Goal: Check status: Check status

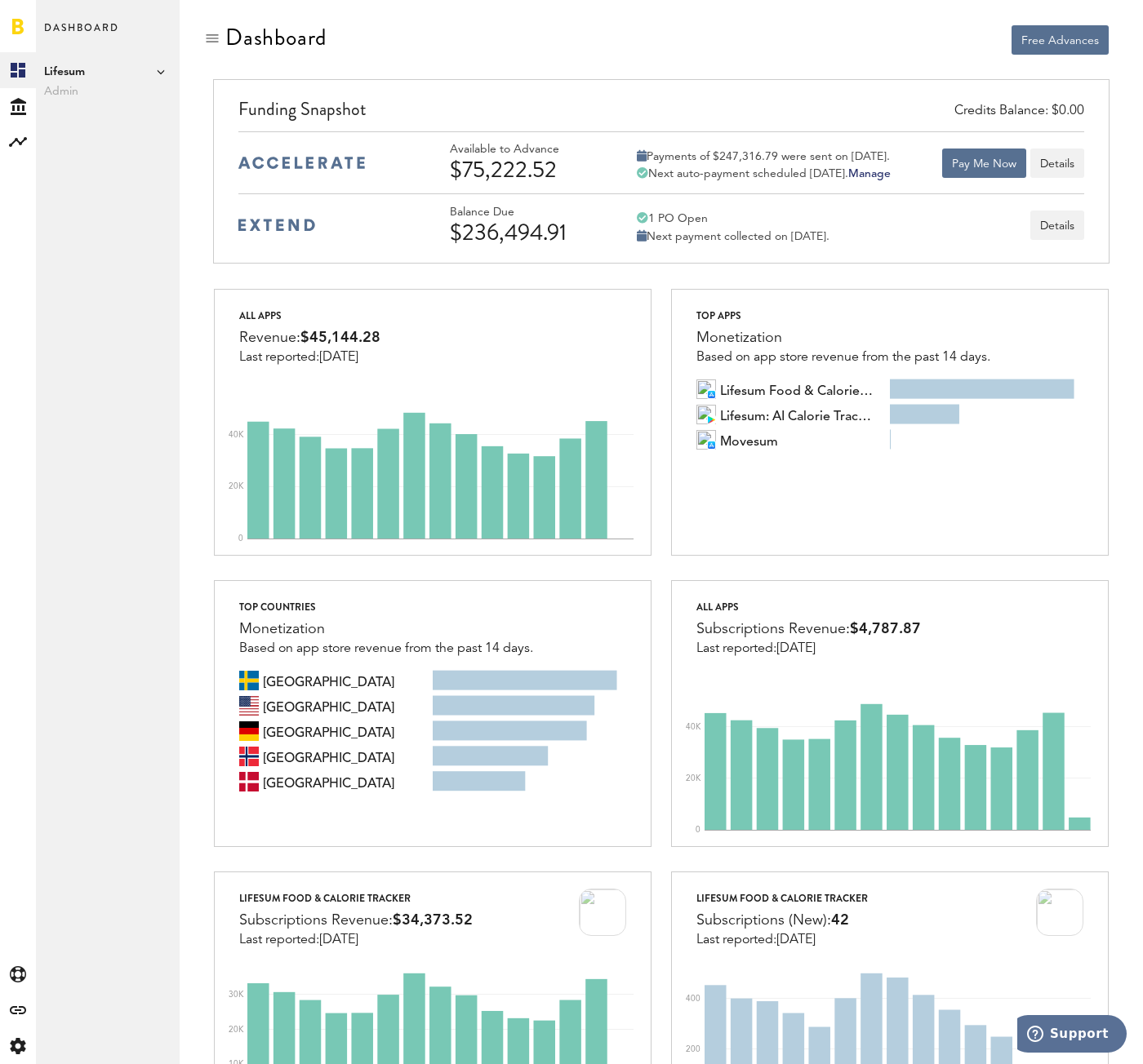
click at [158, 74] on icon at bounding box center [161, 72] width 8 height 8
click at [158, 68] on icon at bounding box center [161, 72] width 8 height 8
click at [217, 42] on div at bounding box center [213, 39] width 16 height 16
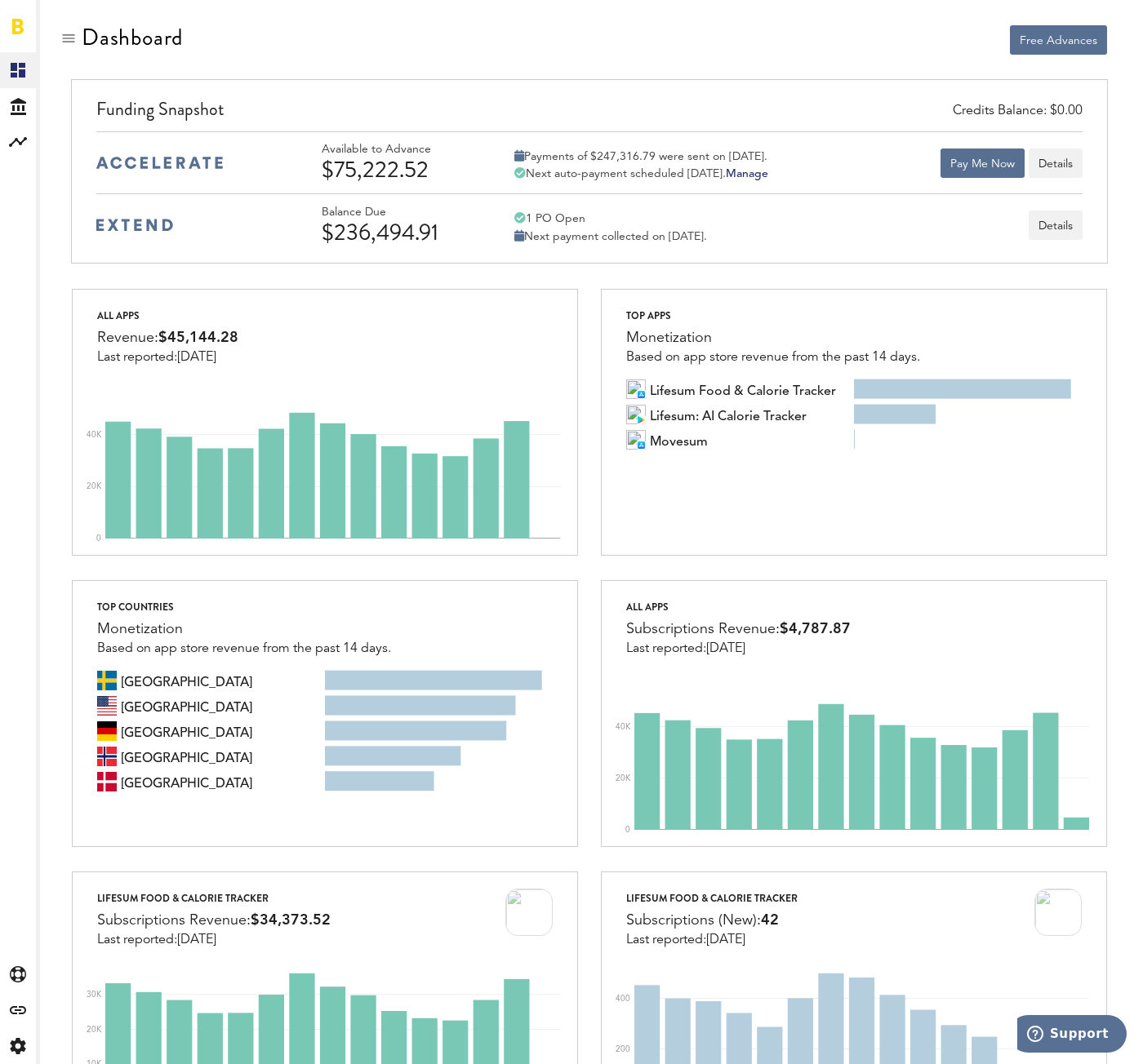
click at [65, 43] on div at bounding box center [69, 39] width 16 height 16
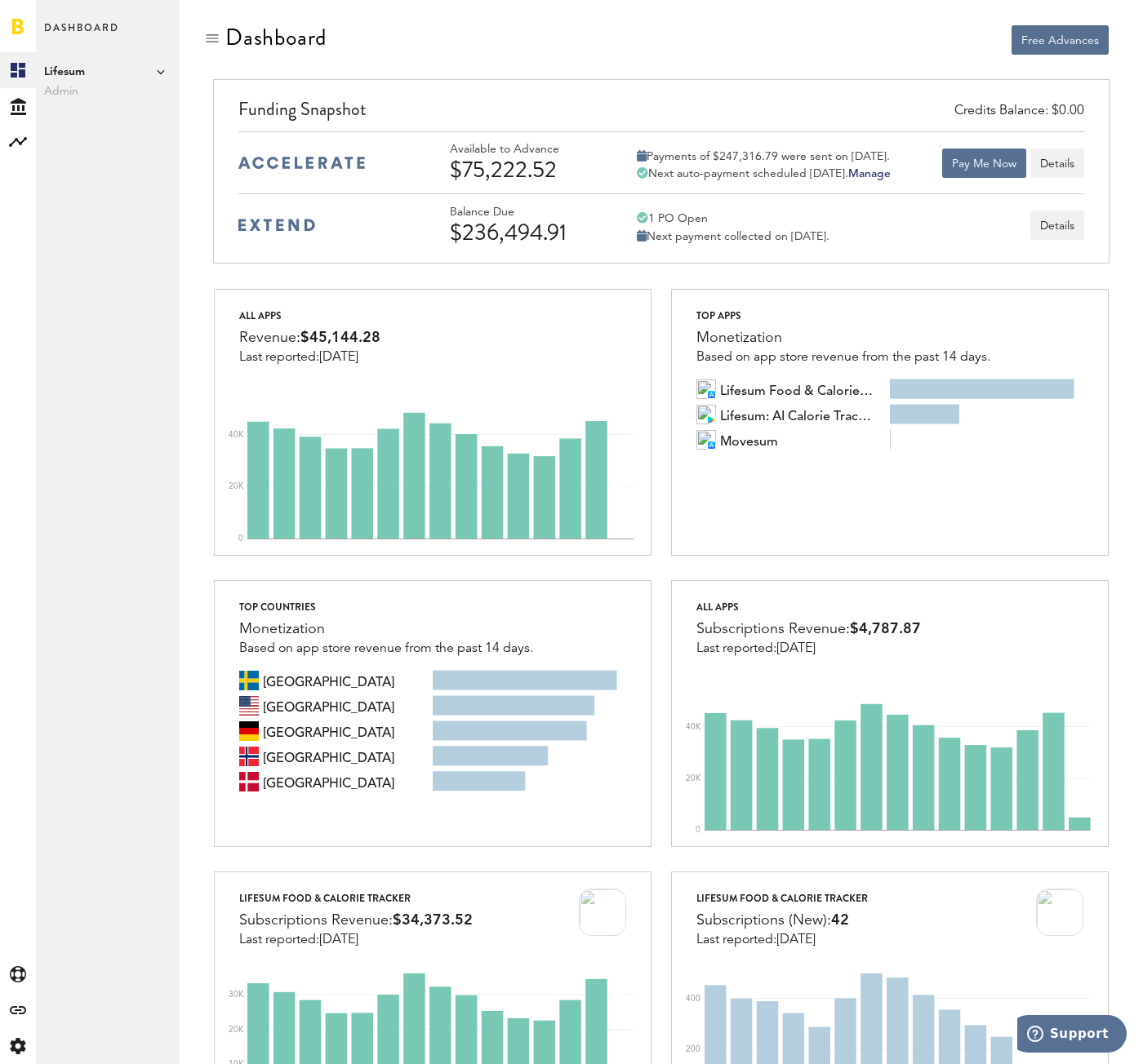
click at [147, 77] on span "Lifesum" at bounding box center [107, 72] width 127 height 20
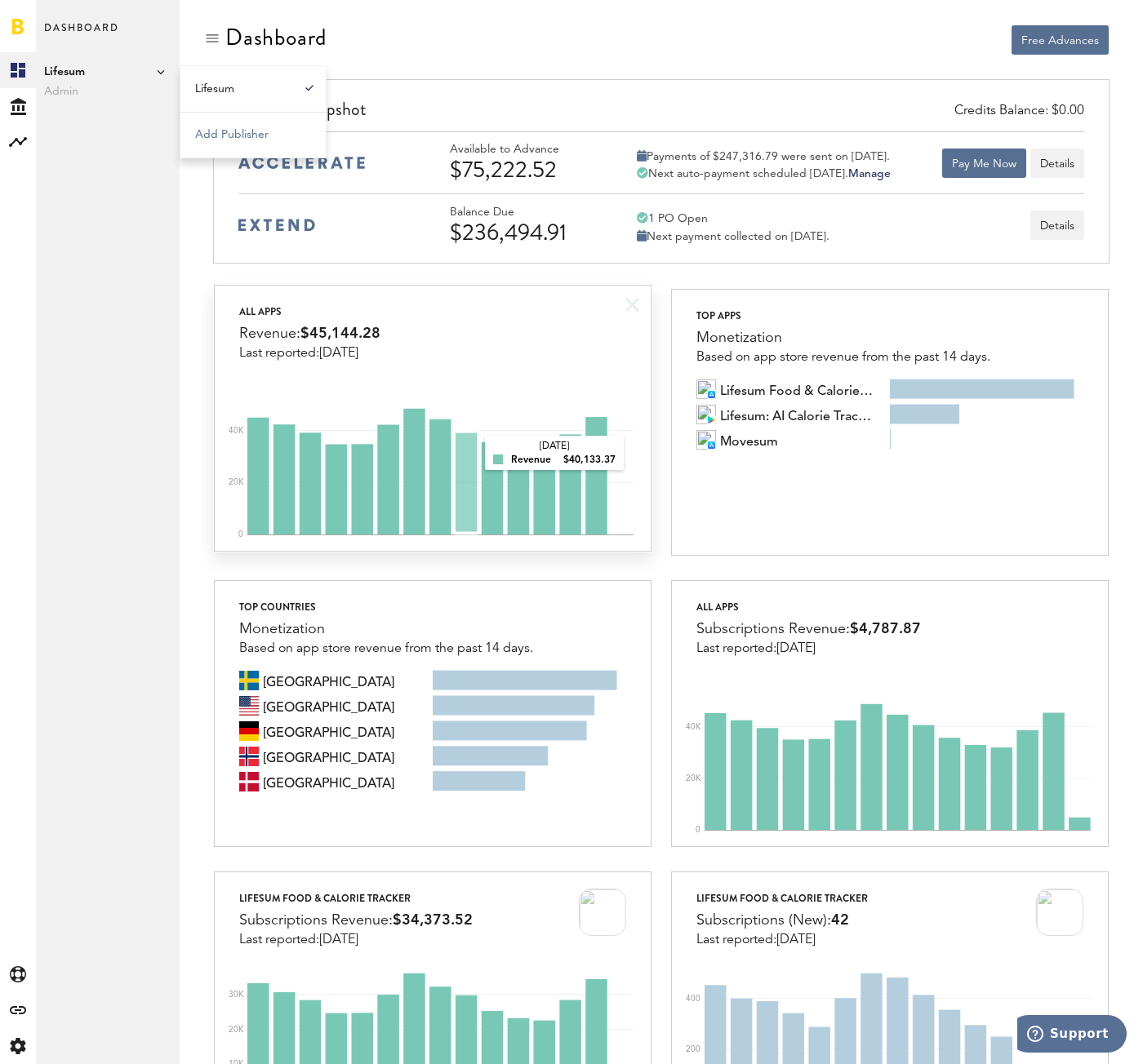
click at [469, 454] on rect at bounding box center [440, 465] width 386 height 139
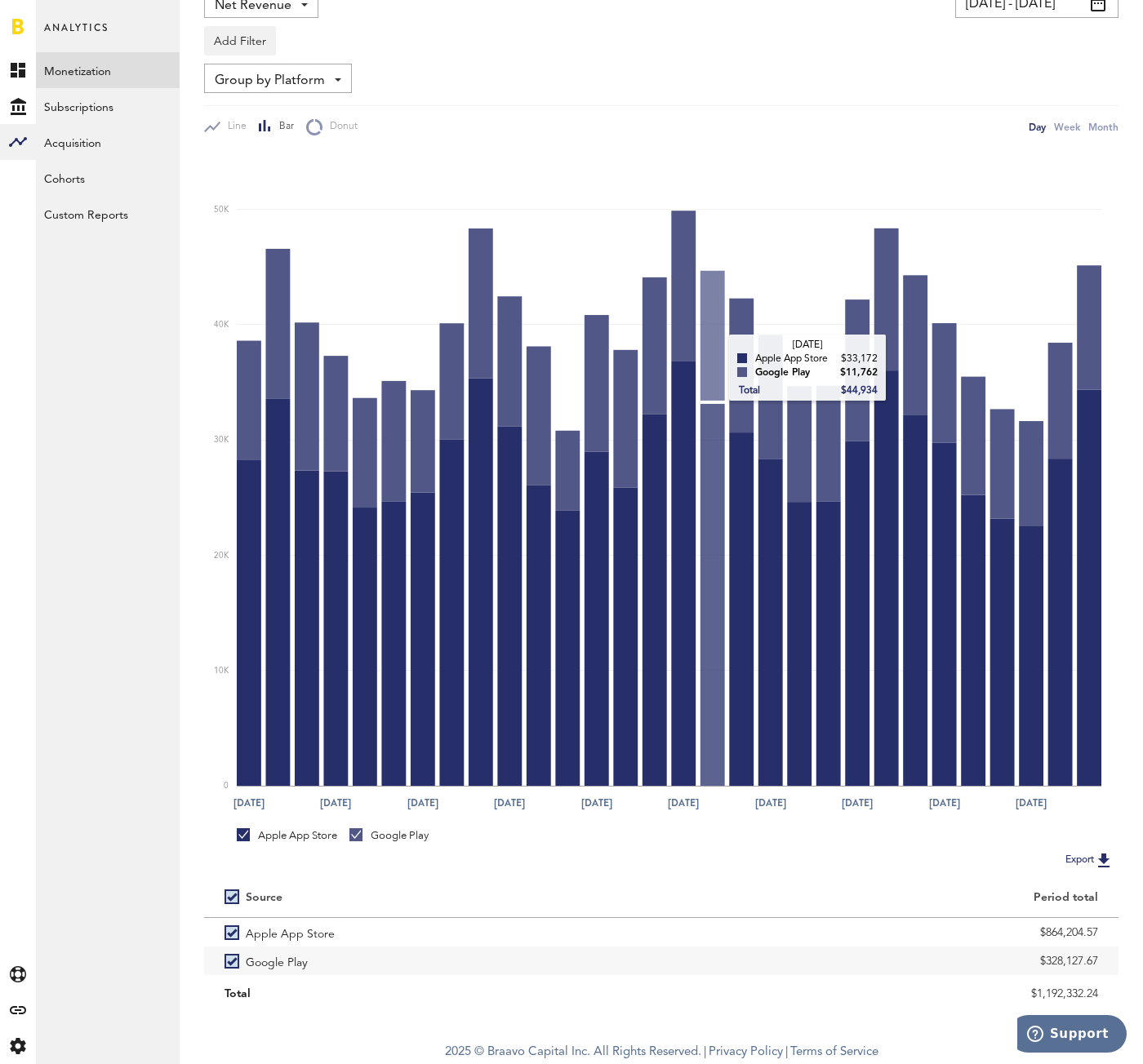
scroll to position [138, 0]
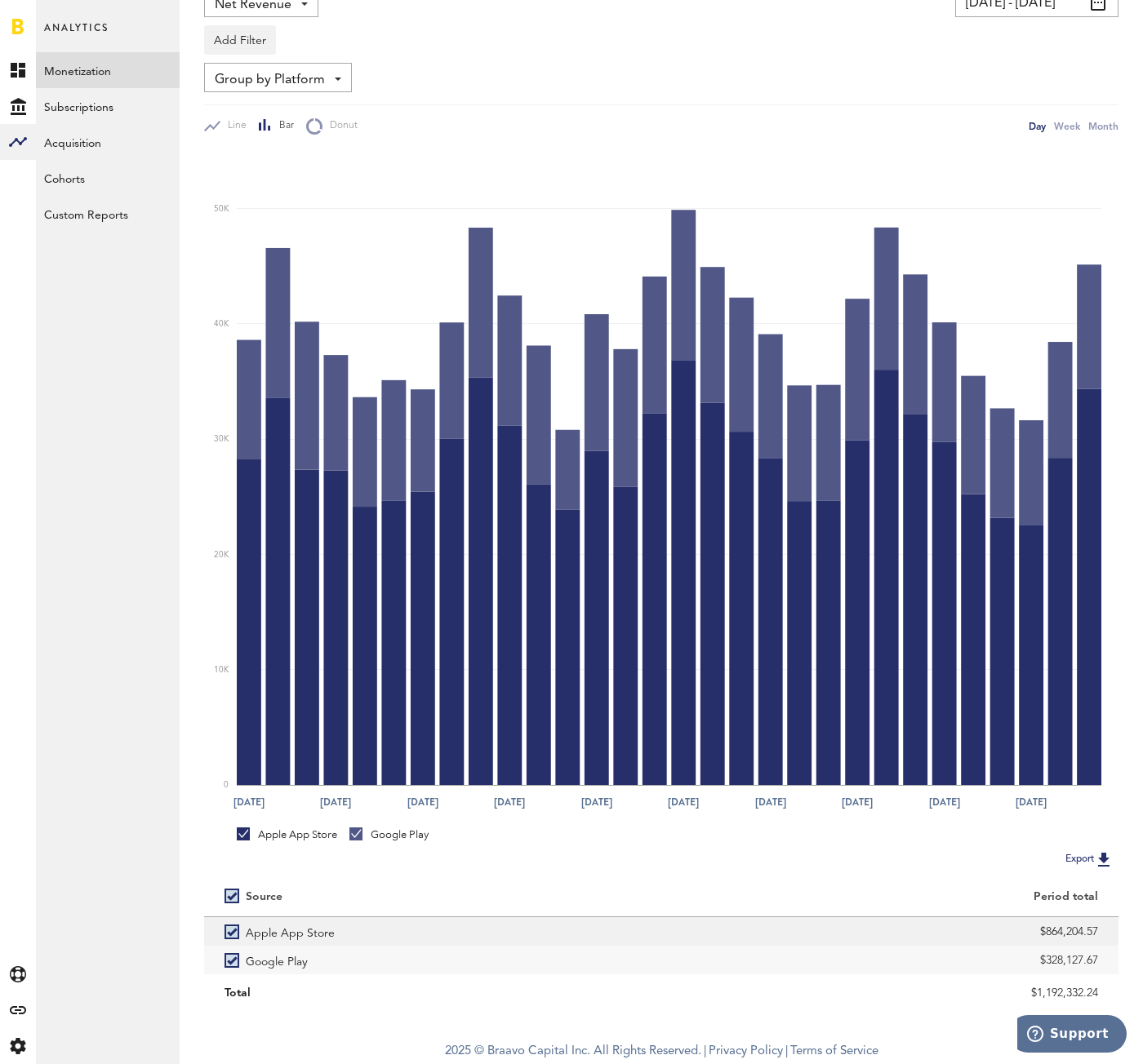
click at [778, 925] on div "$864,204.57" at bounding box center [889, 932] width 416 height 25
click at [990, 917] on div "$864,204.57" at bounding box center [889, 931] width 457 height 29
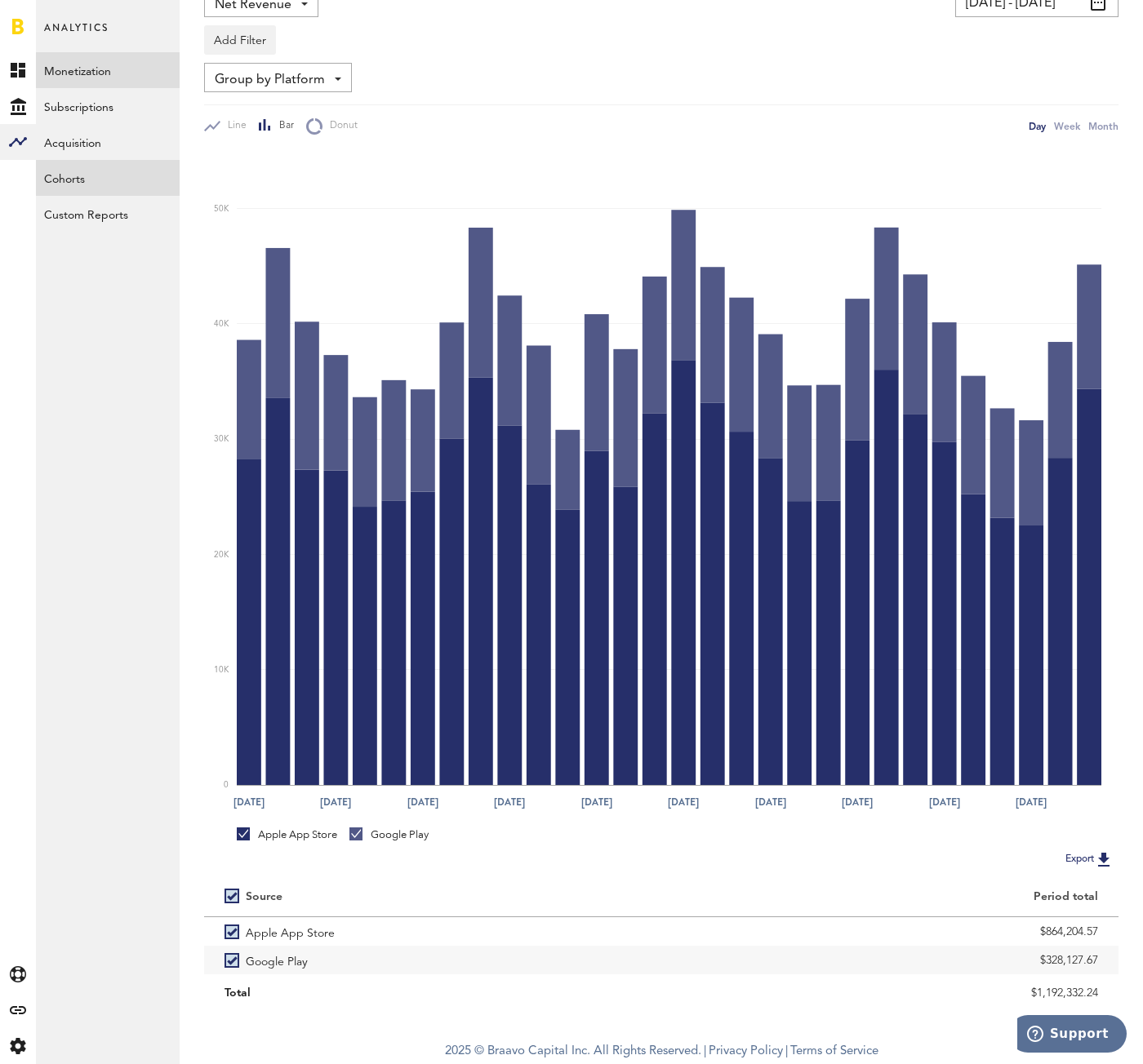
click at [105, 184] on link "Cohorts" at bounding box center [107, 178] width 144 height 36
